Goal: Information Seeking & Learning: Learn about a topic

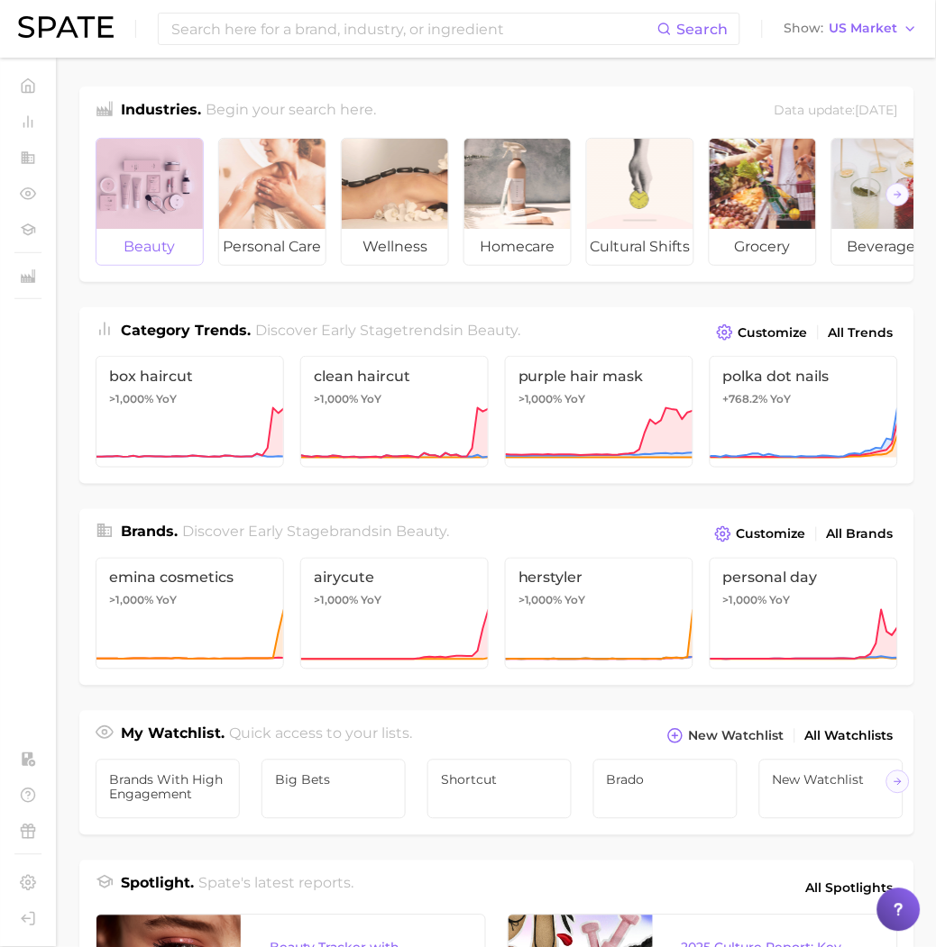
click at [155, 229] on span "beauty" at bounding box center [149, 247] width 106 height 36
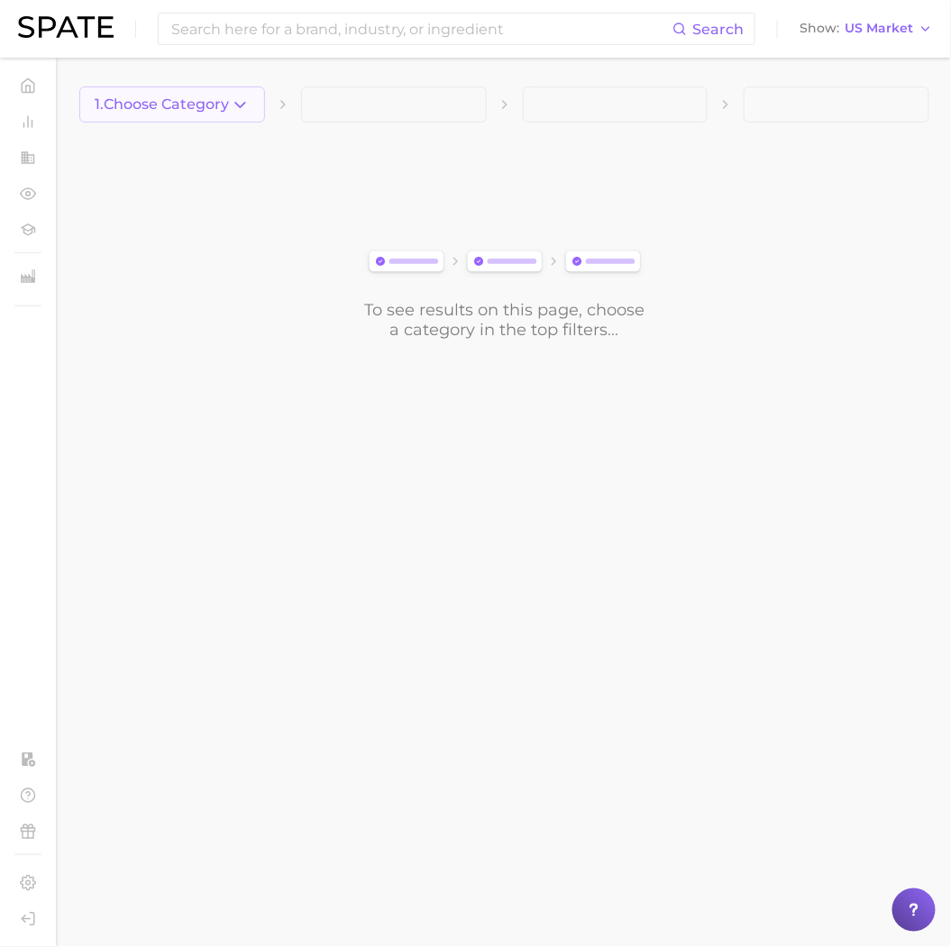
click at [233, 99] on icon "button" at bounding box center [240, 105] width 19 height 19
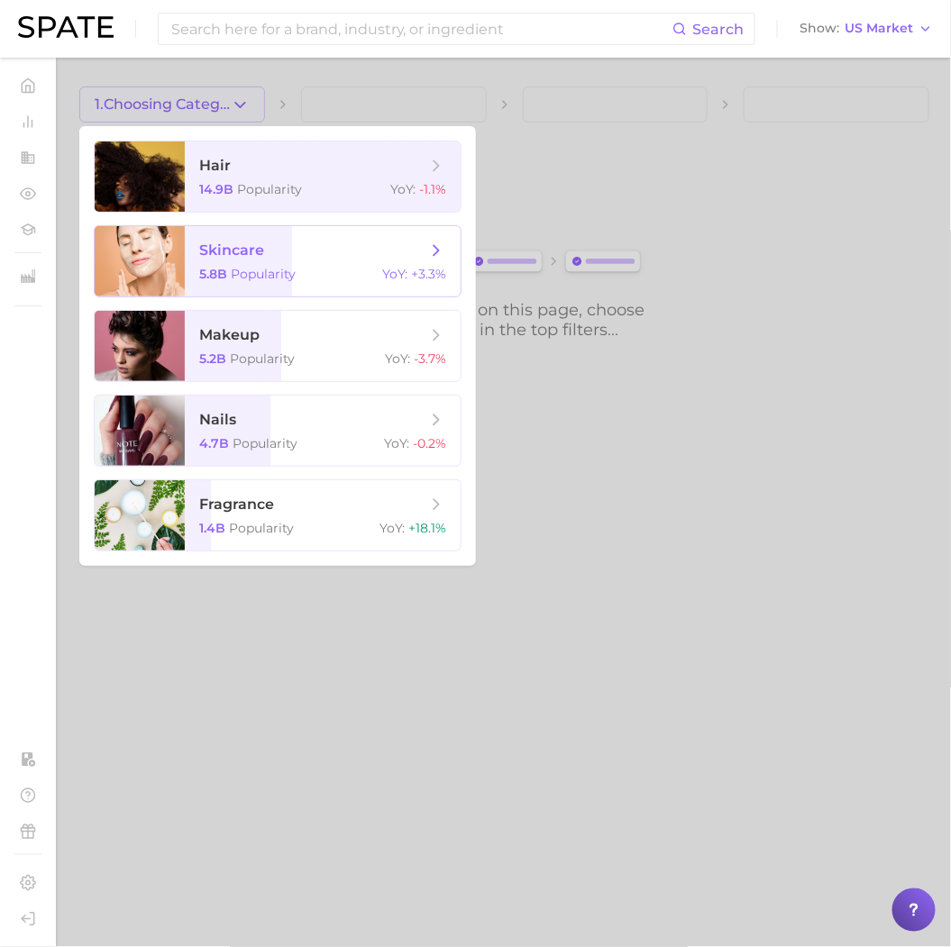
click at [222, 268] on span "5.8b" at bounding box center [213, 274] width 28 height 16
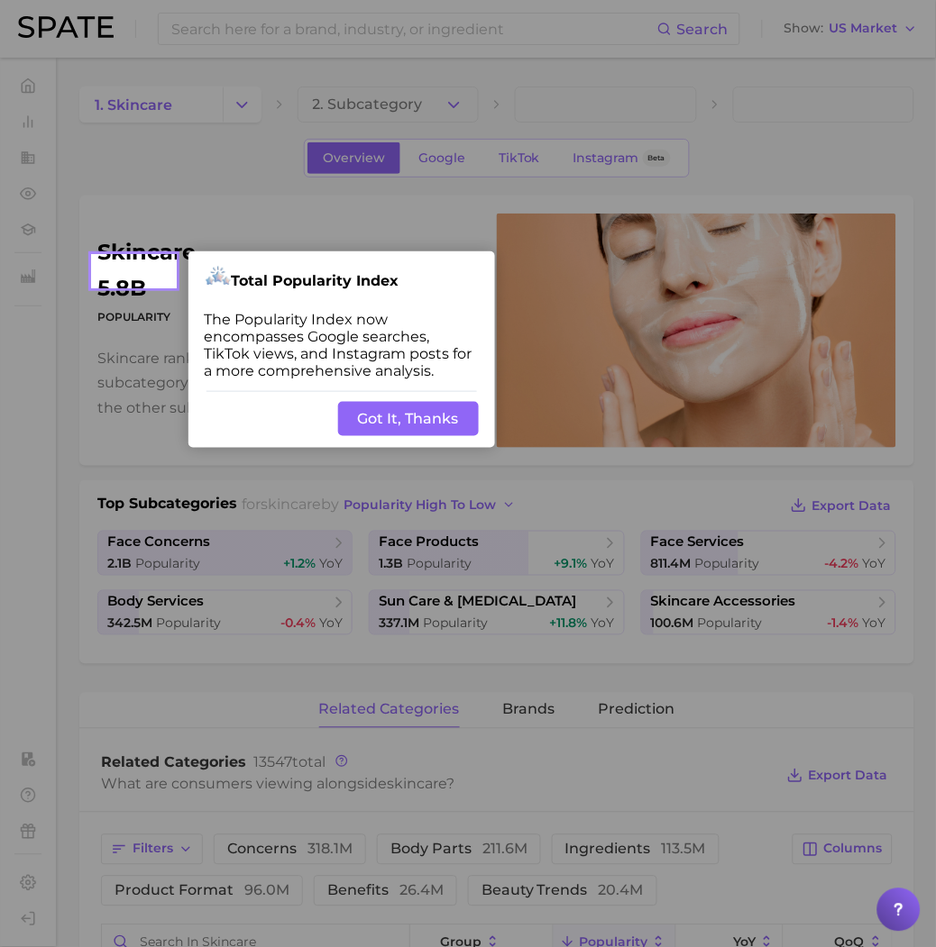
click at [367, 429] on button "Got It, Thanks" at bounding box center [408, 419] width 141 height 34
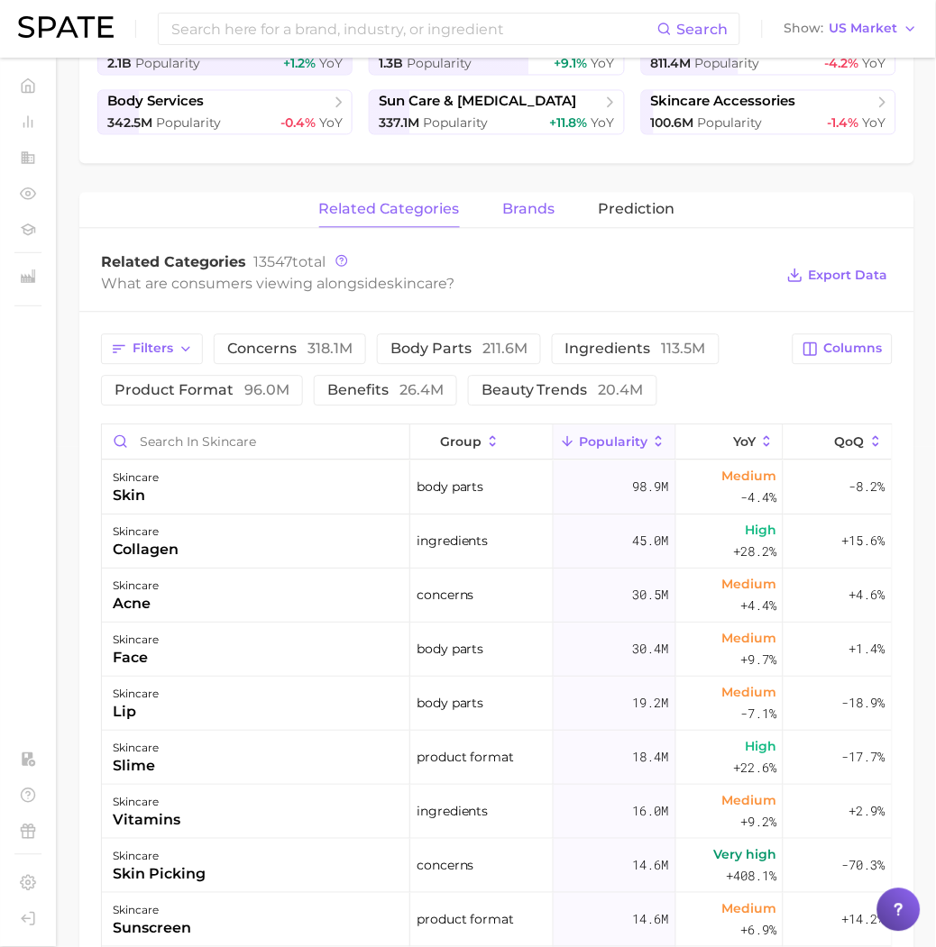
click at [505, 208] on span "brands" at bounding box center [529, 210] width 52 height 16
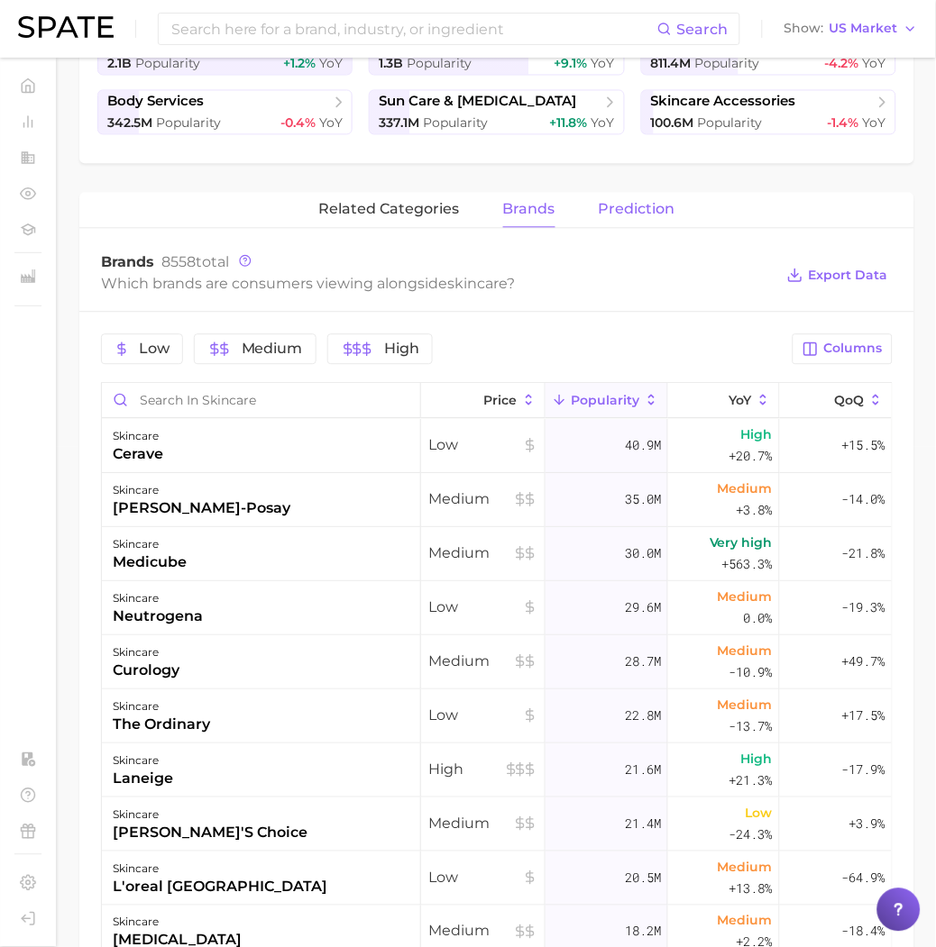
click at [626, 214] on span "Prediction" at bounding box center [637, 210] width 77 height 16
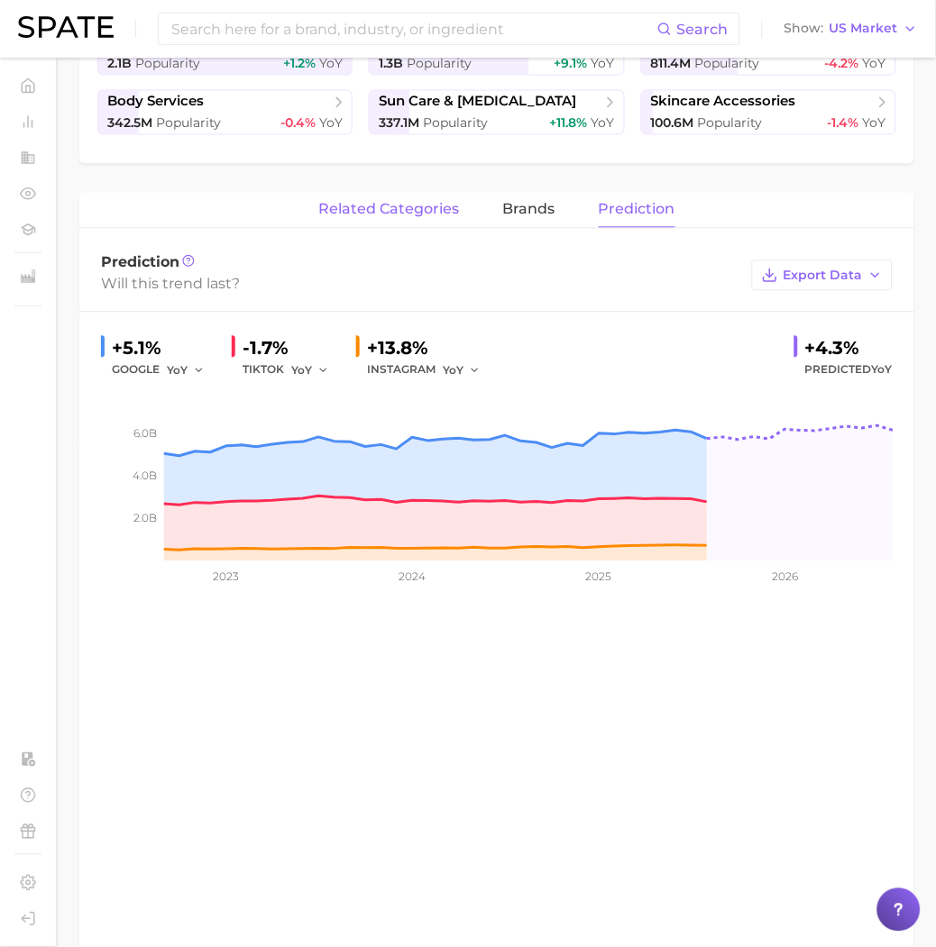
click at [397, 207] on span "related categories" at bounding box center [389, 210] width 141 height 16
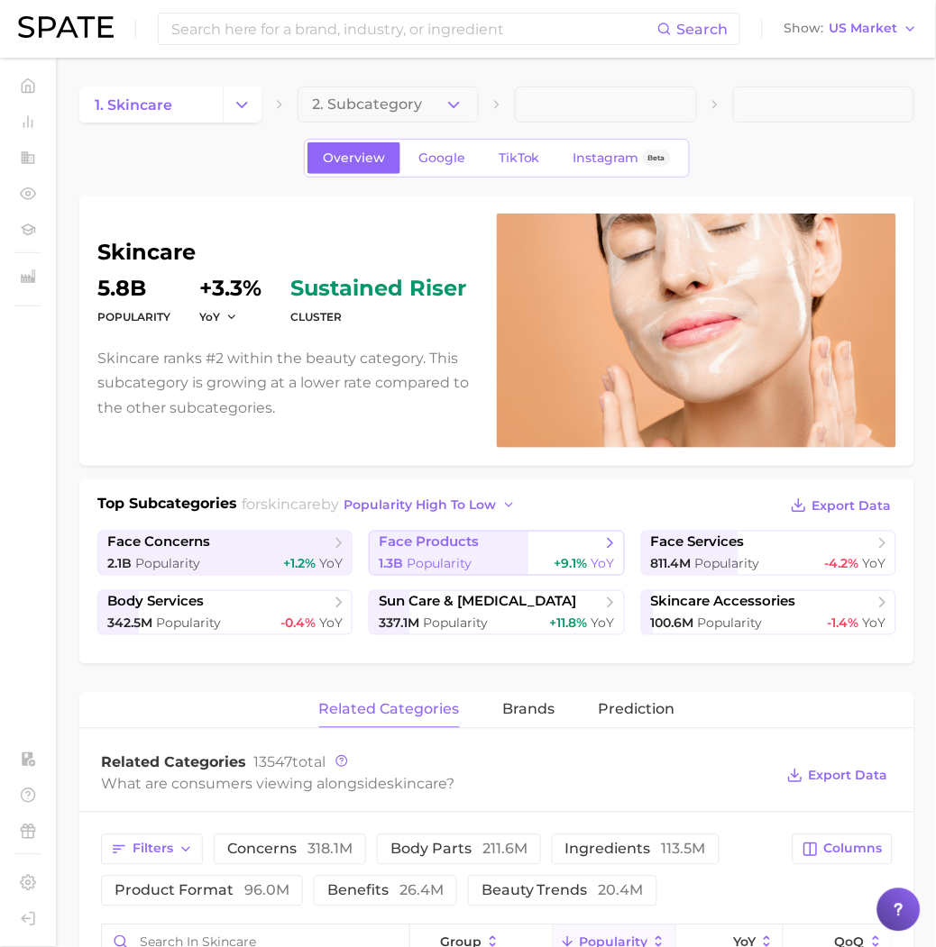
click at [462, 553] on link "face products 1.3b Popularity +9.1% YoY" at bounding box center [496, 553] width 255 height 45
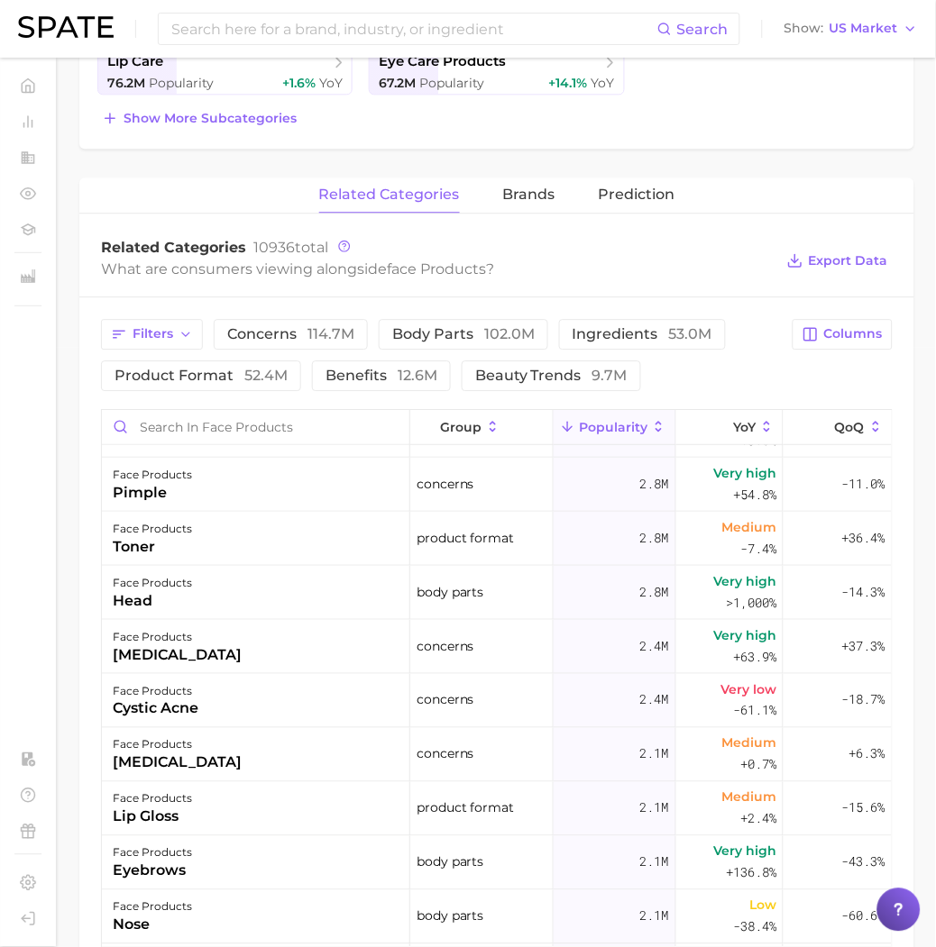
scroll to position [1102, 0]
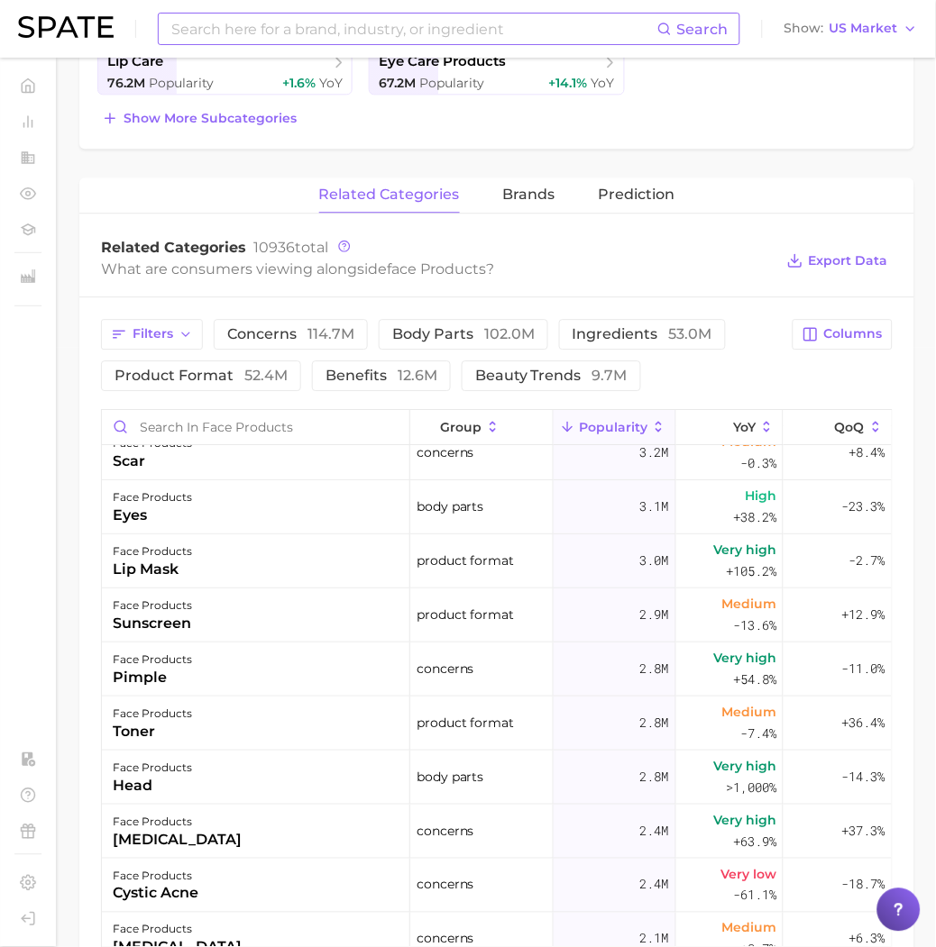
click at [283, 36] on input at bounding box center [413, 29] width 488 height 31
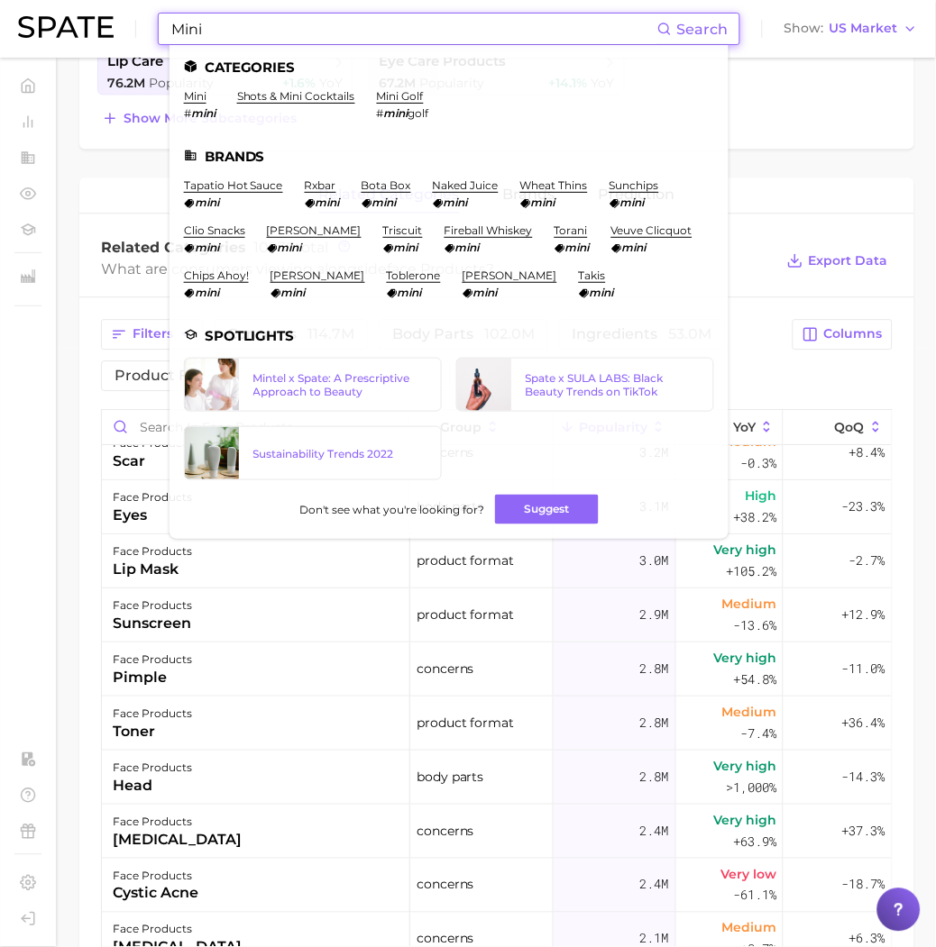
type input "Mini"
click at [800, 178] on div "related categories brands Prediction" at bounding box center [496, 196] width 835 height 36
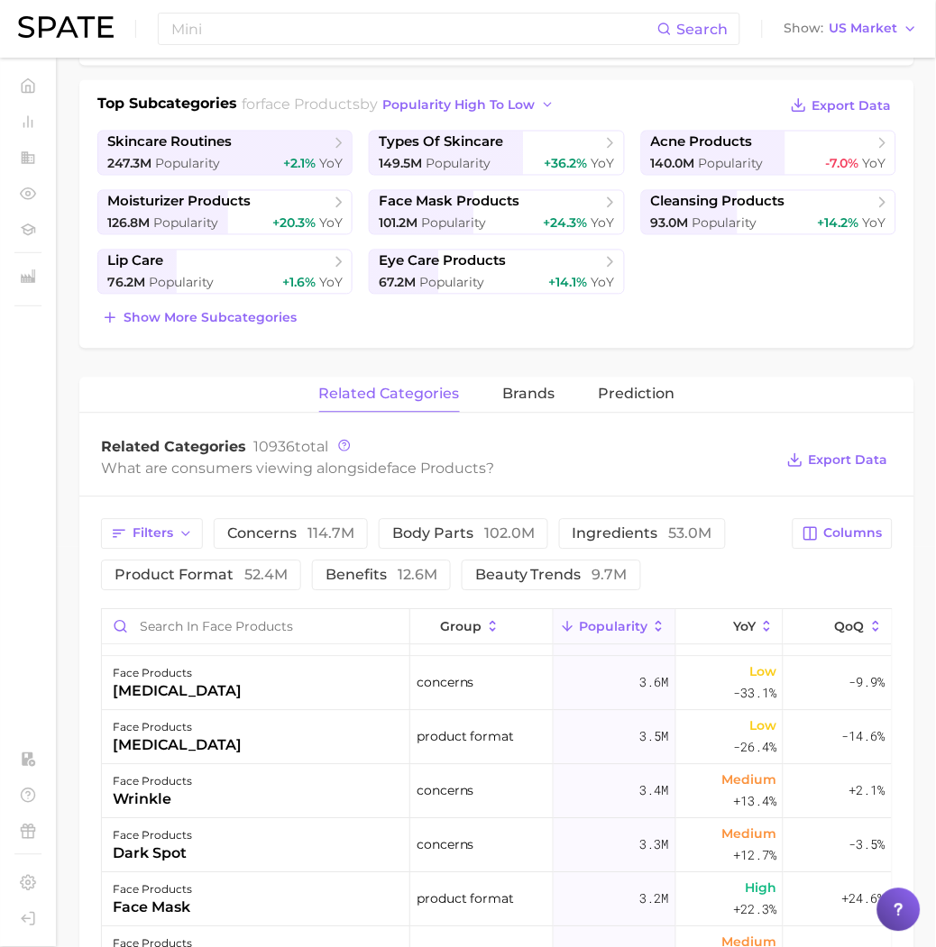
scroll to position [600, 0]
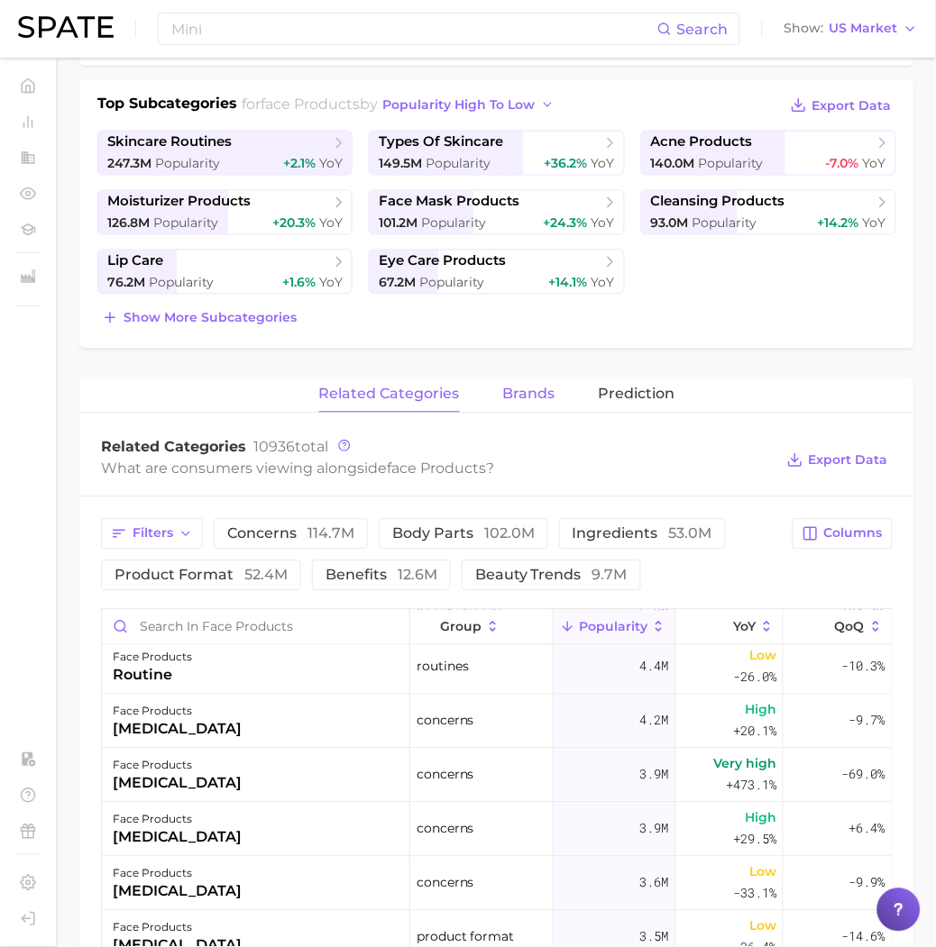
click at [524, 393] on span "brands" at bounding box center [529, 395] width 52 height 16
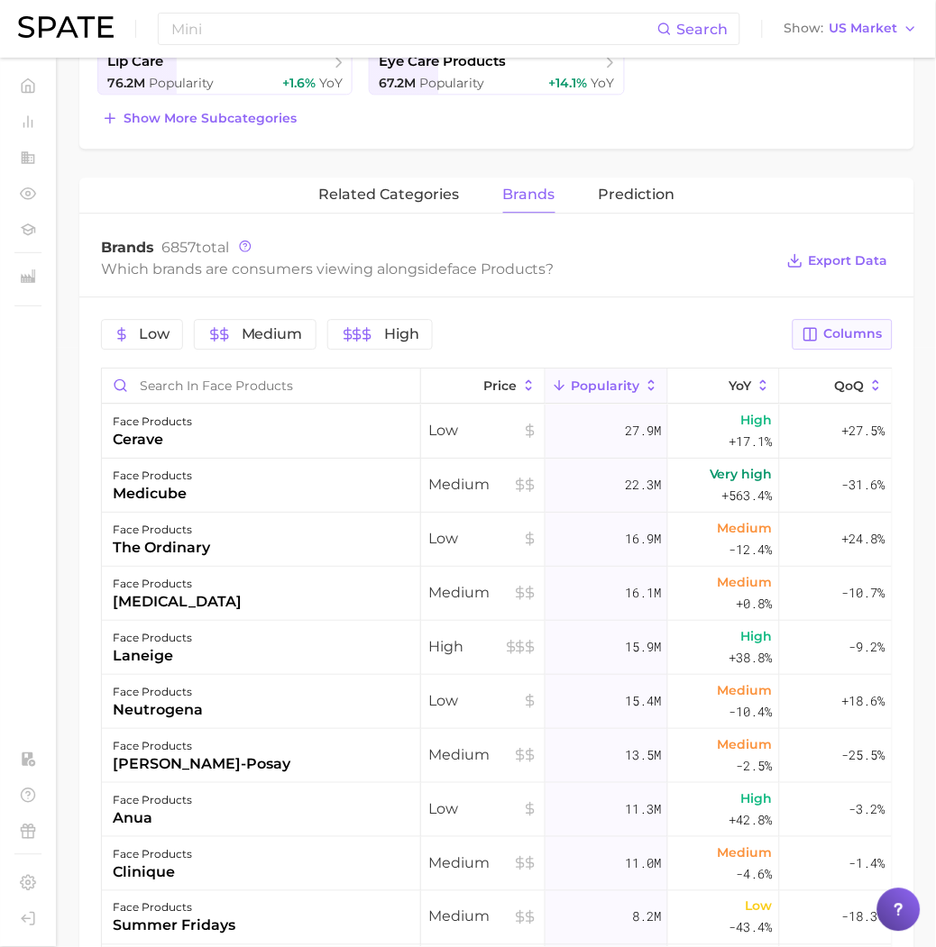
click at [813, 334] on icon "button" at bounding box center [810, 334] width 16 height 16
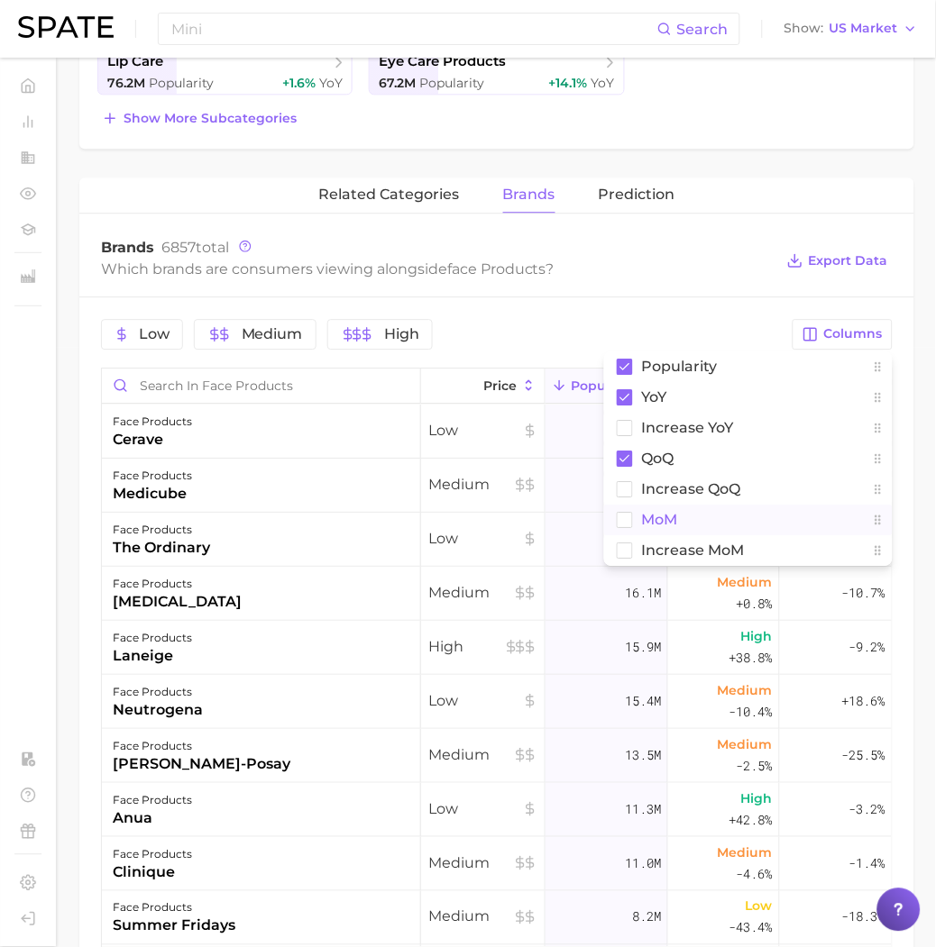
click at [625, 517] on rect at bounding box center [624, 519] width 15 height 15
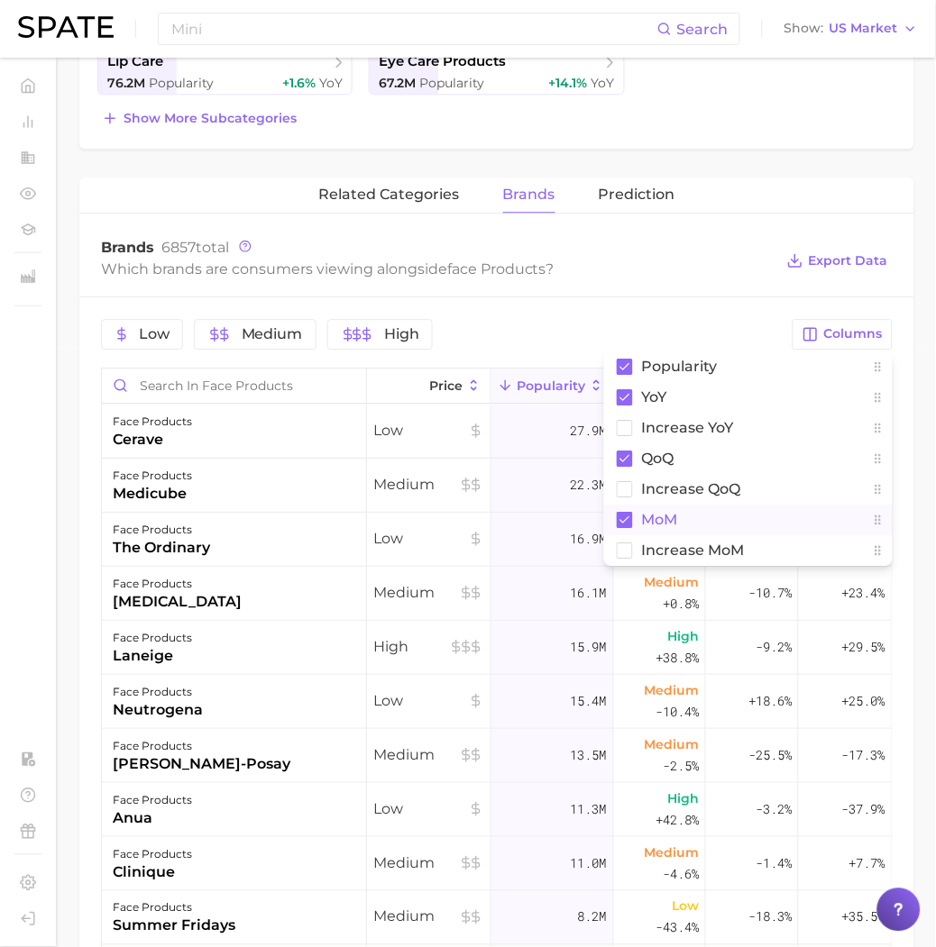
click at [64, 688] on main "1. skincare 2. face products 3. Subcategory Overview Google TikTok Instagram Be…" at bounding box center [497, 442] width 878 height 1970
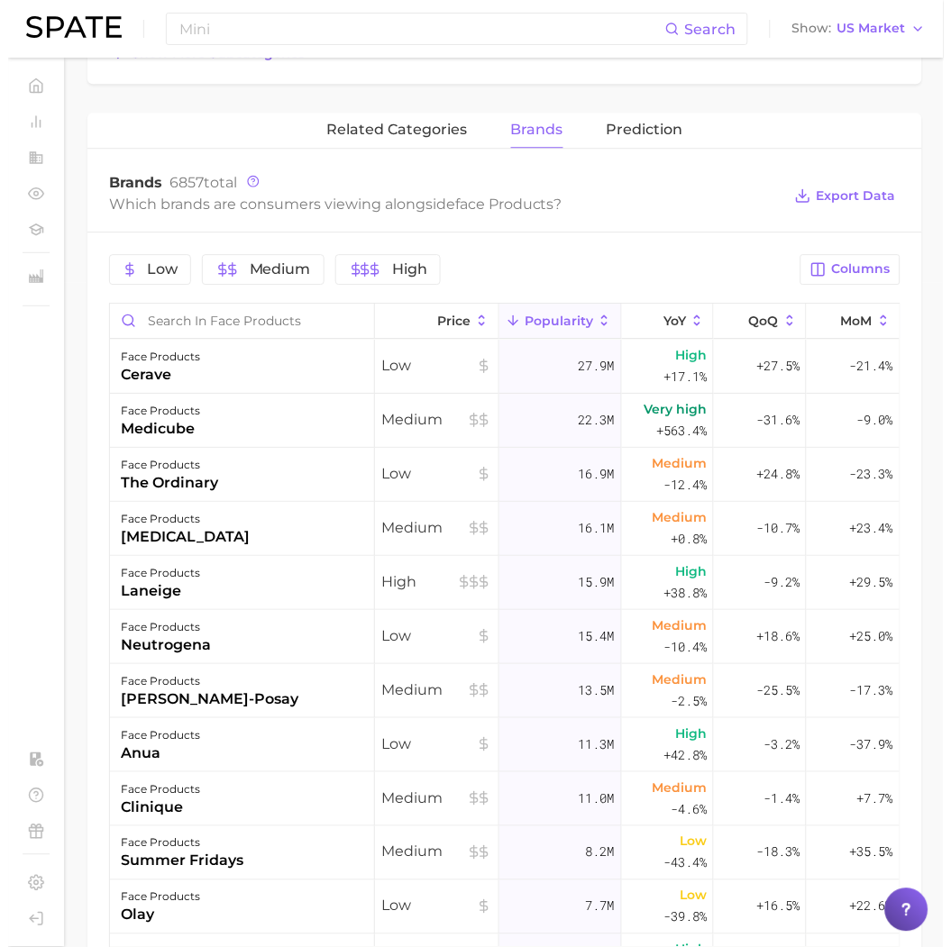
scroll to position [700, 0]
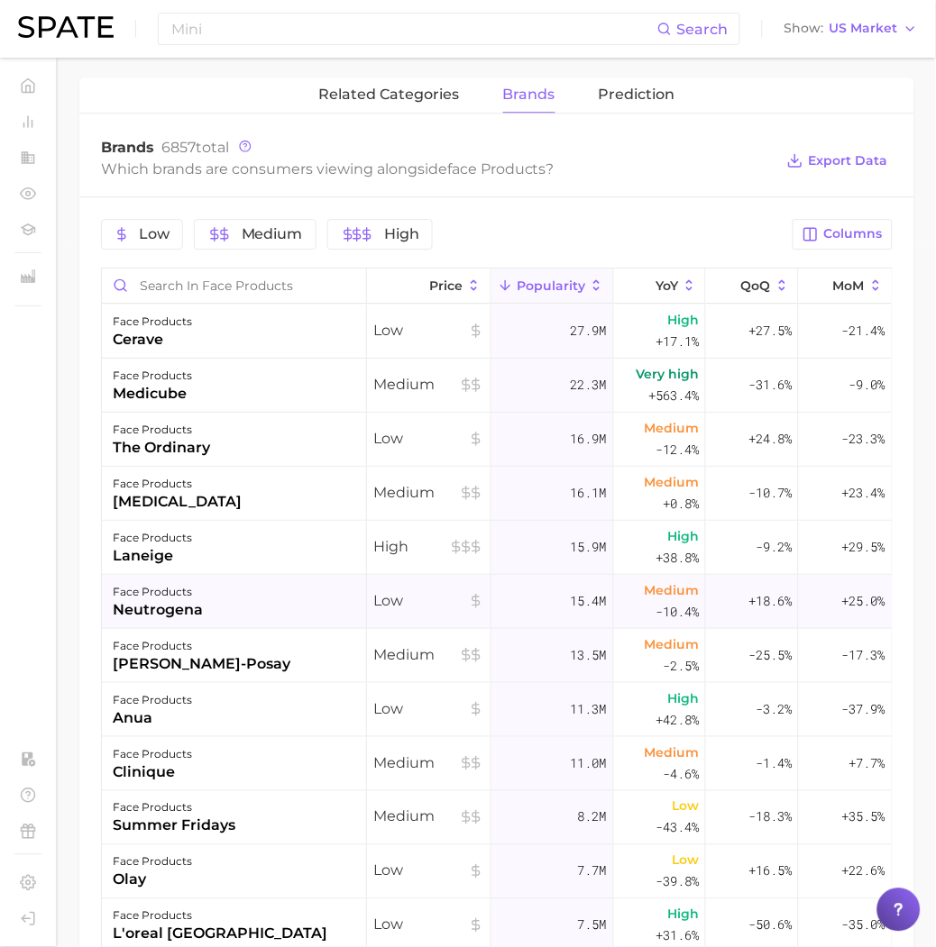
click at [201, 601] on div "neutrogena" at bounding box center [158, 610] width 90 height 22
